Goal: Navigation & Orientation: Find specific page/section

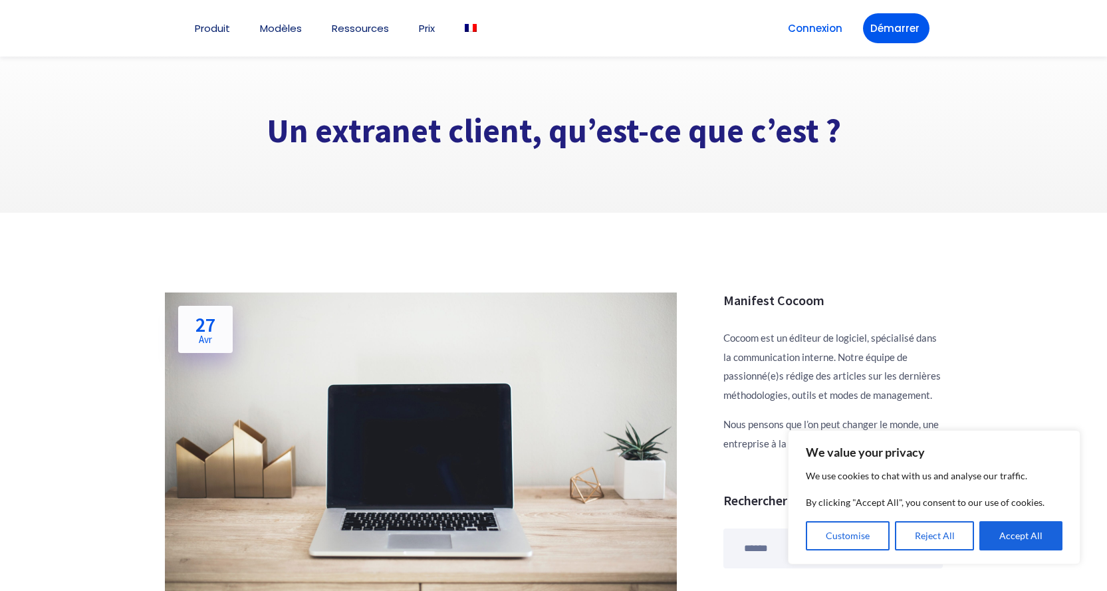
scroll to position [766, 0]
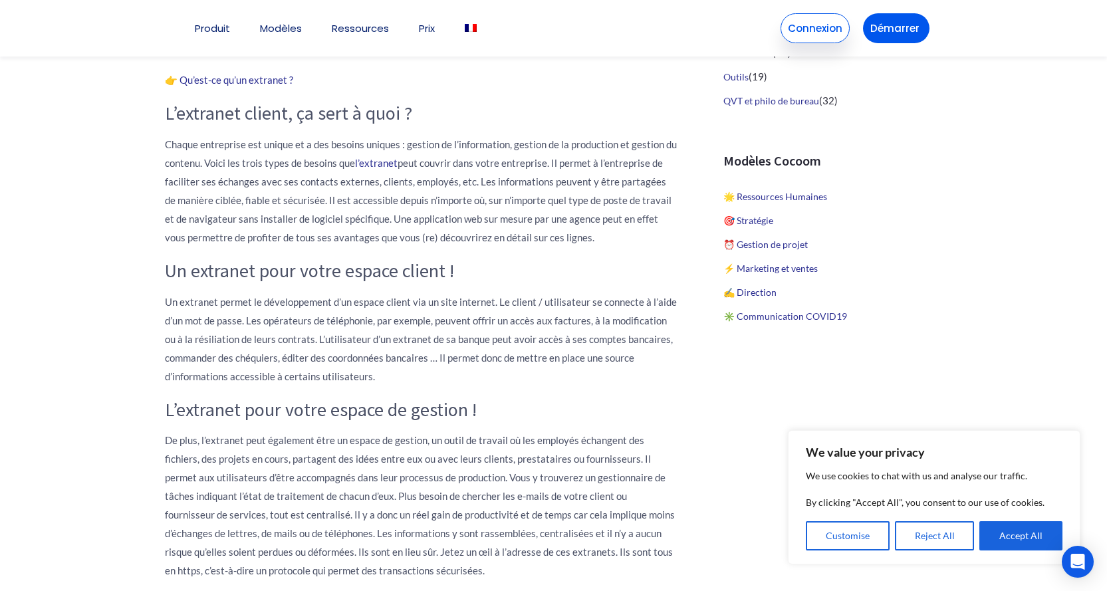
click at [823, 26] on link "Connexion" at bounding box center [814, 28] width 69 height 30
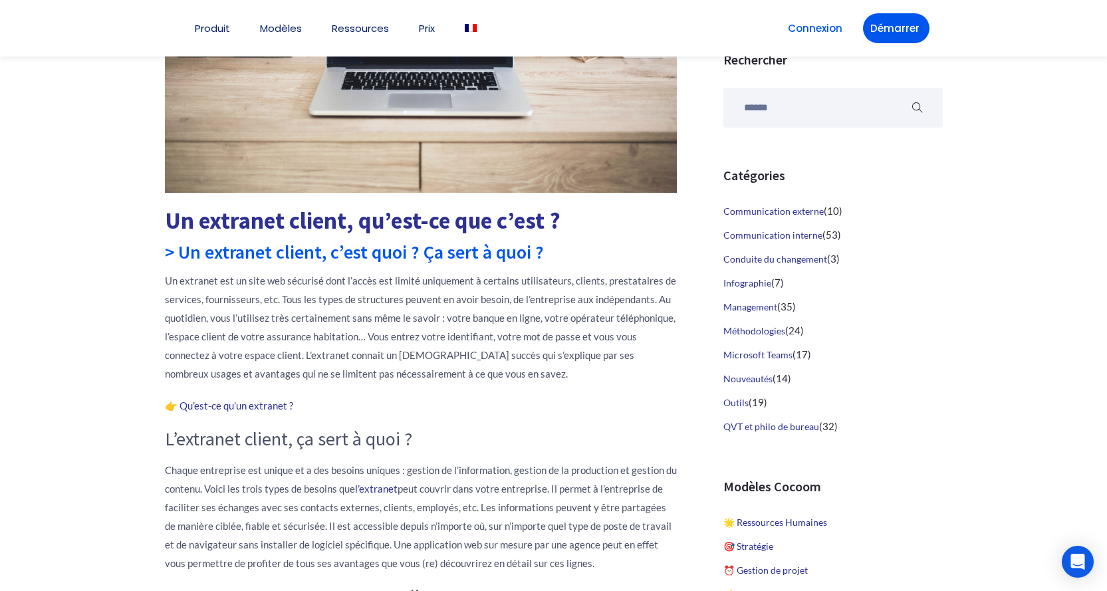
scroll to position [443, 0]
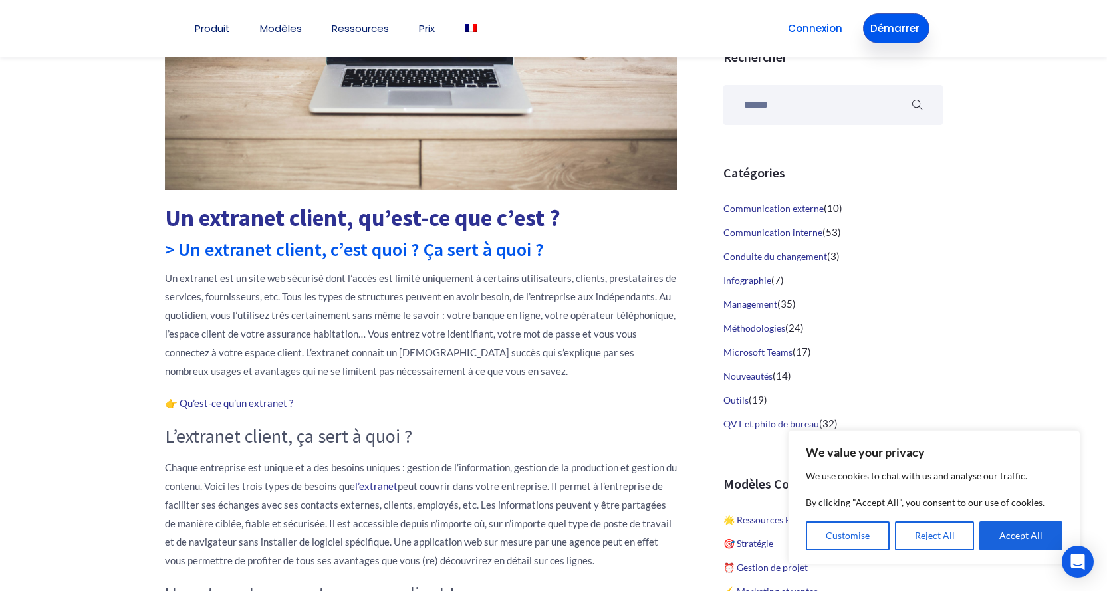
click at [899, 31] on link "Démarrer" at bounding box center [896, 28] width 66 height 30
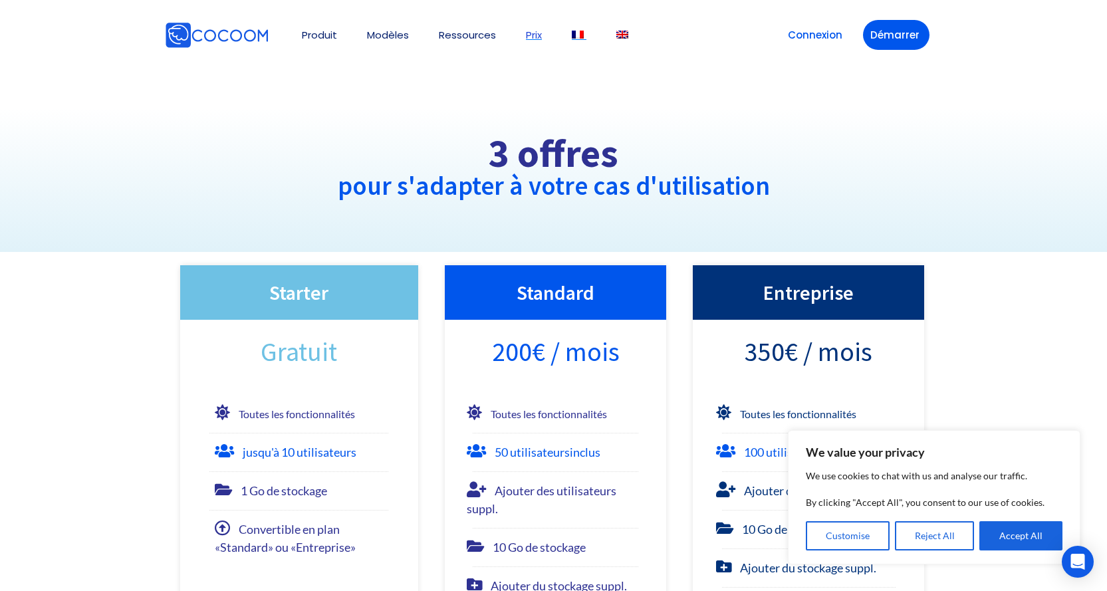
click at [579, 38] on img at bounding box center [578, 35] width 12 height 8
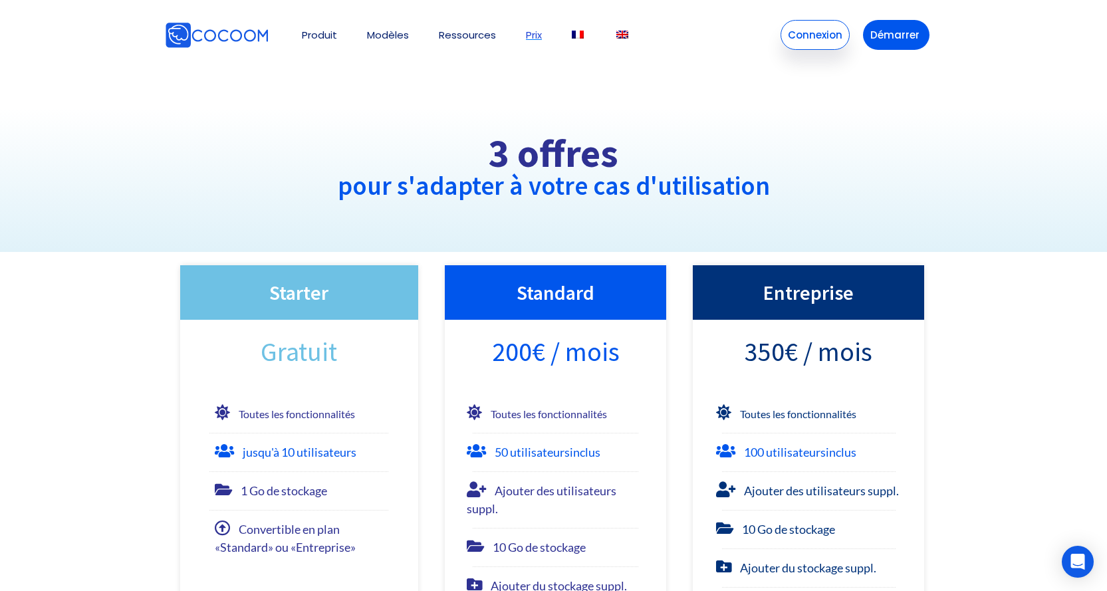
click at [821, 39] on link "Connexion" at bounding box center [814, 35] width 69 height 30
